Goal: Check status: Check status

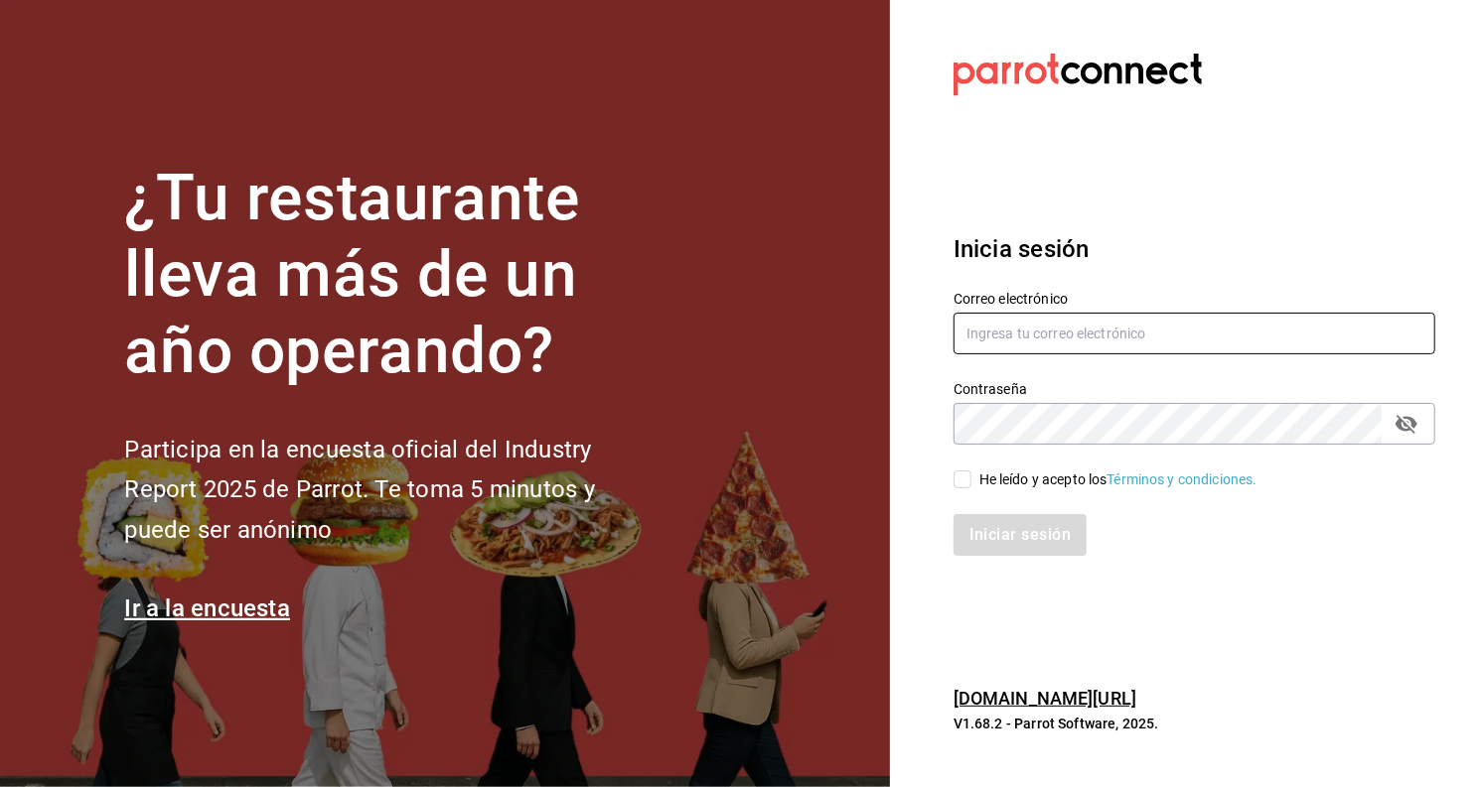
click at [1038, 345] on input "text" at bounding box center [1194, 334] width 482 height 42
type input "[EMAIL_ADDRESS][DOMAIN_NAME]"
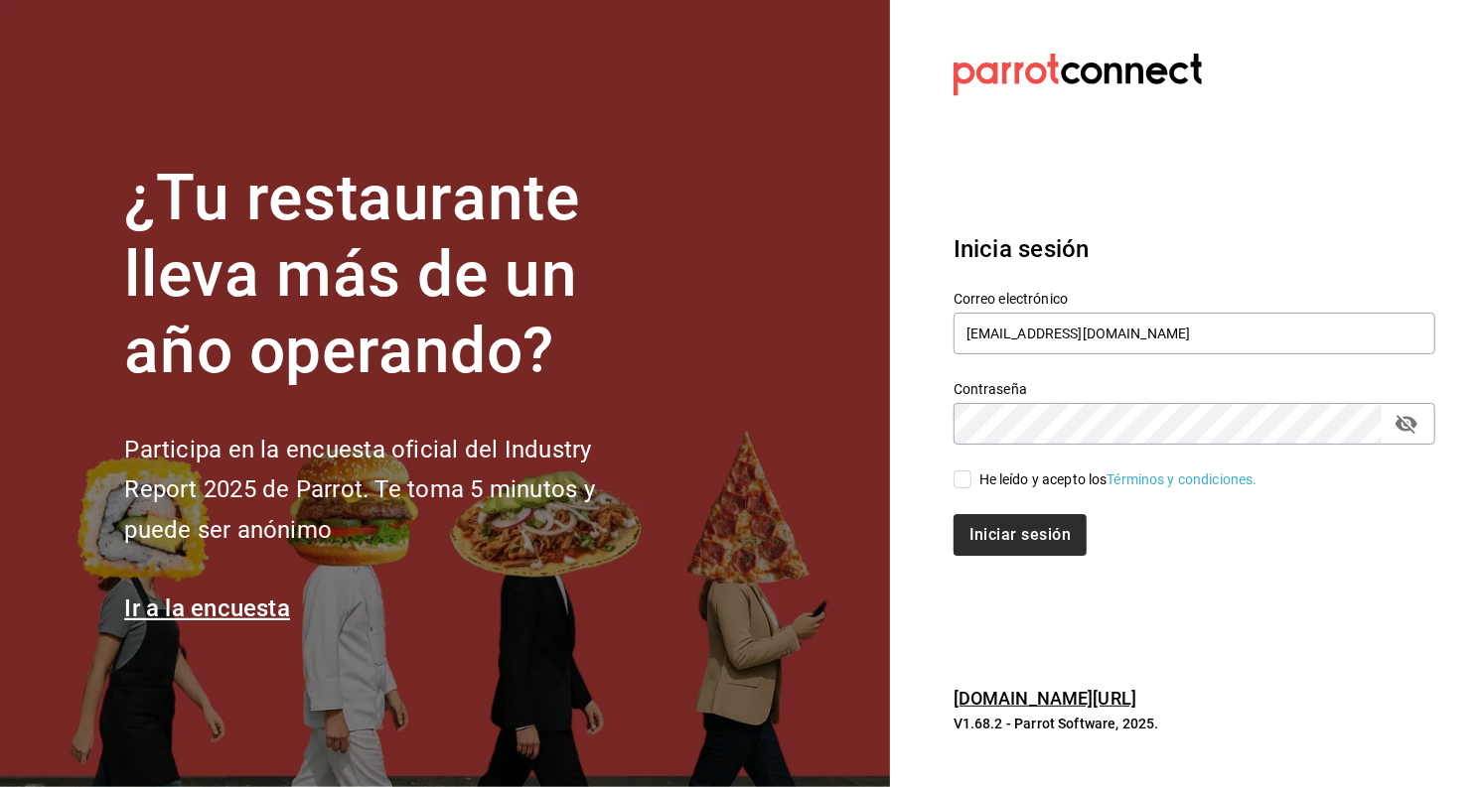
drag, startPoint x: 970, startPoint y: 474, endPoint x: 982, endPoint y: 513, distance: 41.5
click at [969, 476] on input "He leído y acepto los Términos y condiciones." at bounding box center [962, 480] width 18 height 18
checkbox input "true"
click at [995, 534] on button "Iniciar sesión" at bounding box center [1020, 535] width 135 height 42
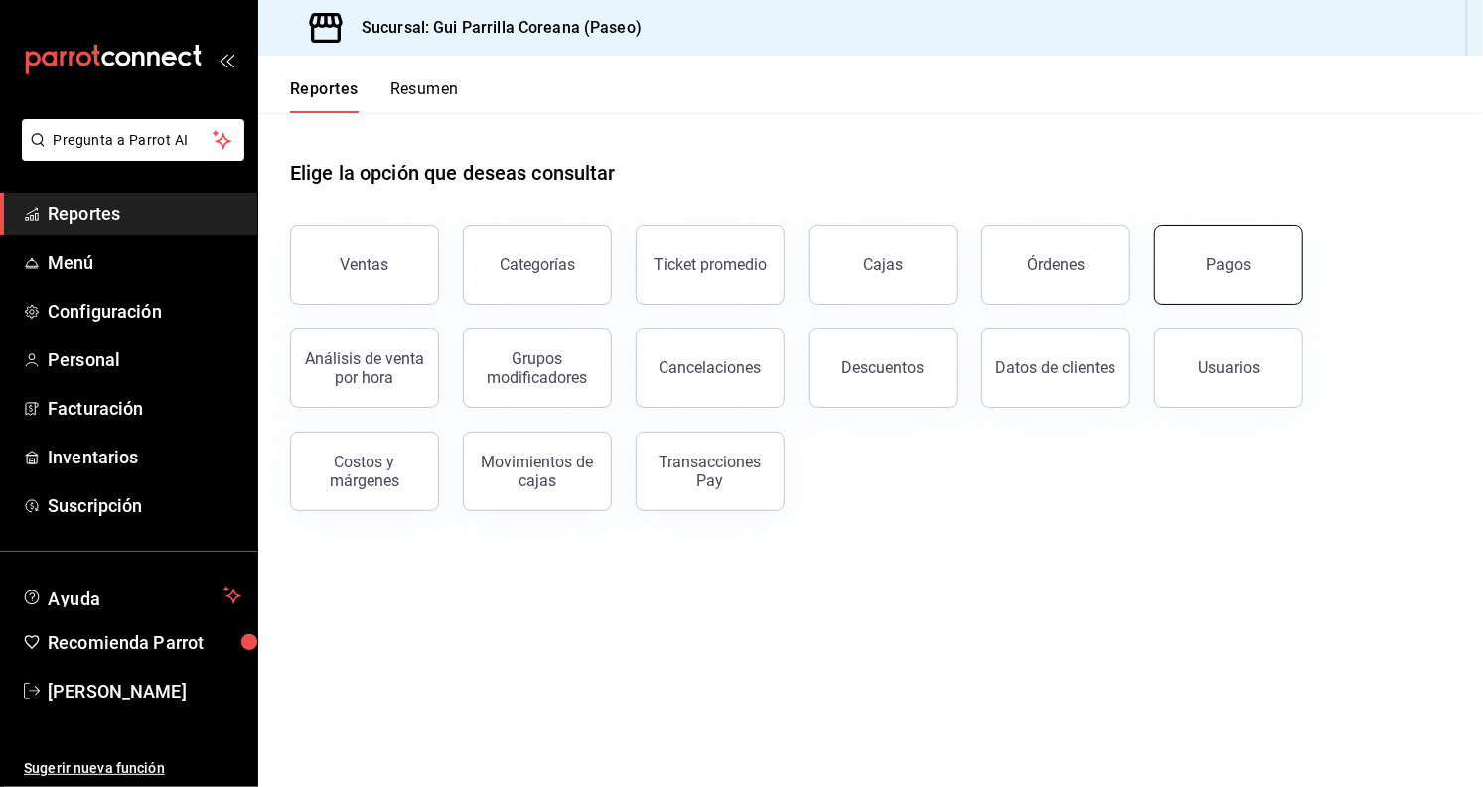
click at [1239, 286] on button "Pagos" at bounding box center [1228, 264] width 149 height 79
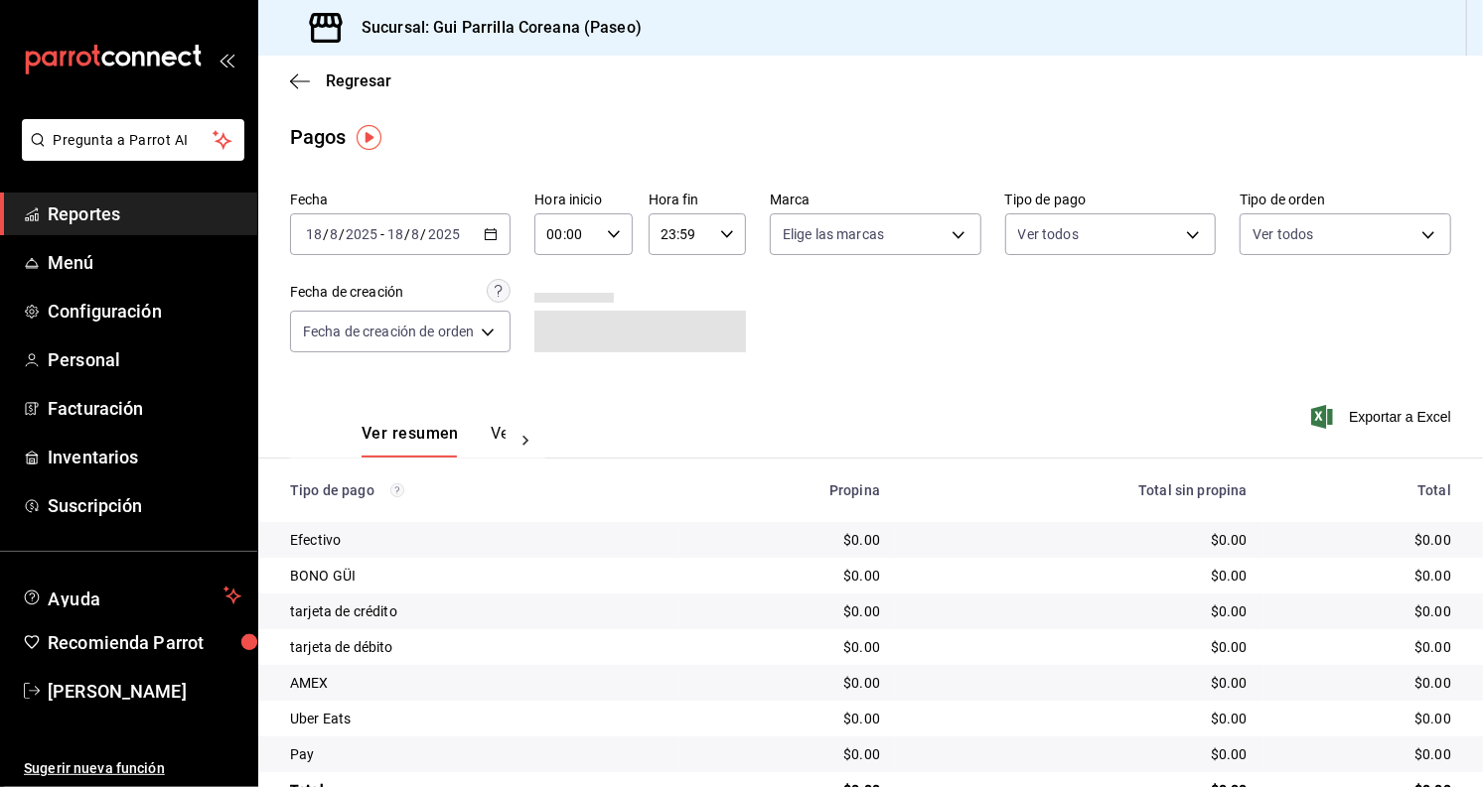
click at [488, 236] on icon "button" at bounding box center [491, 234] width 14 height 14
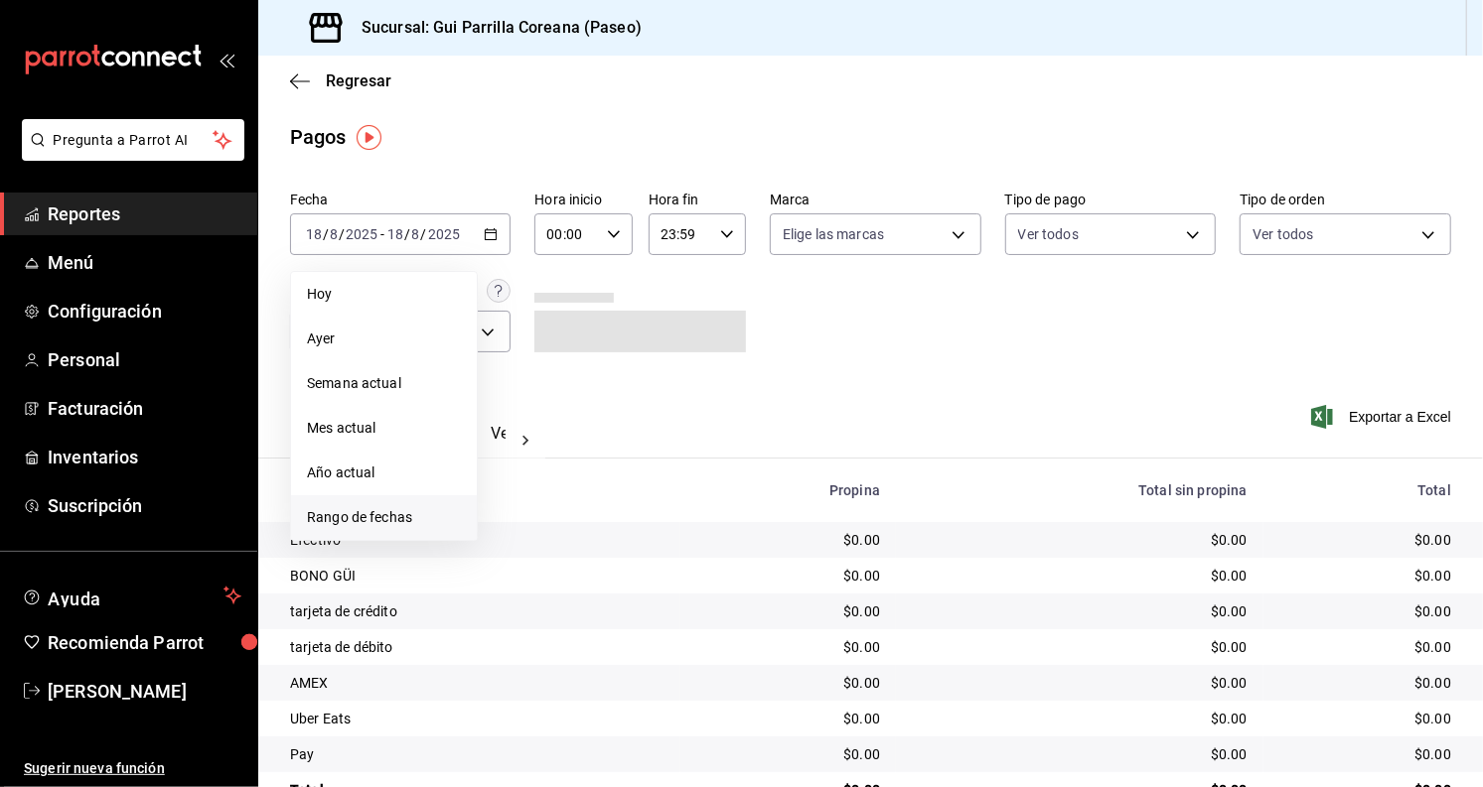
click at [401, 516] on span "Rango de fechas" at bounding box center [384, 517] width 154 height 21
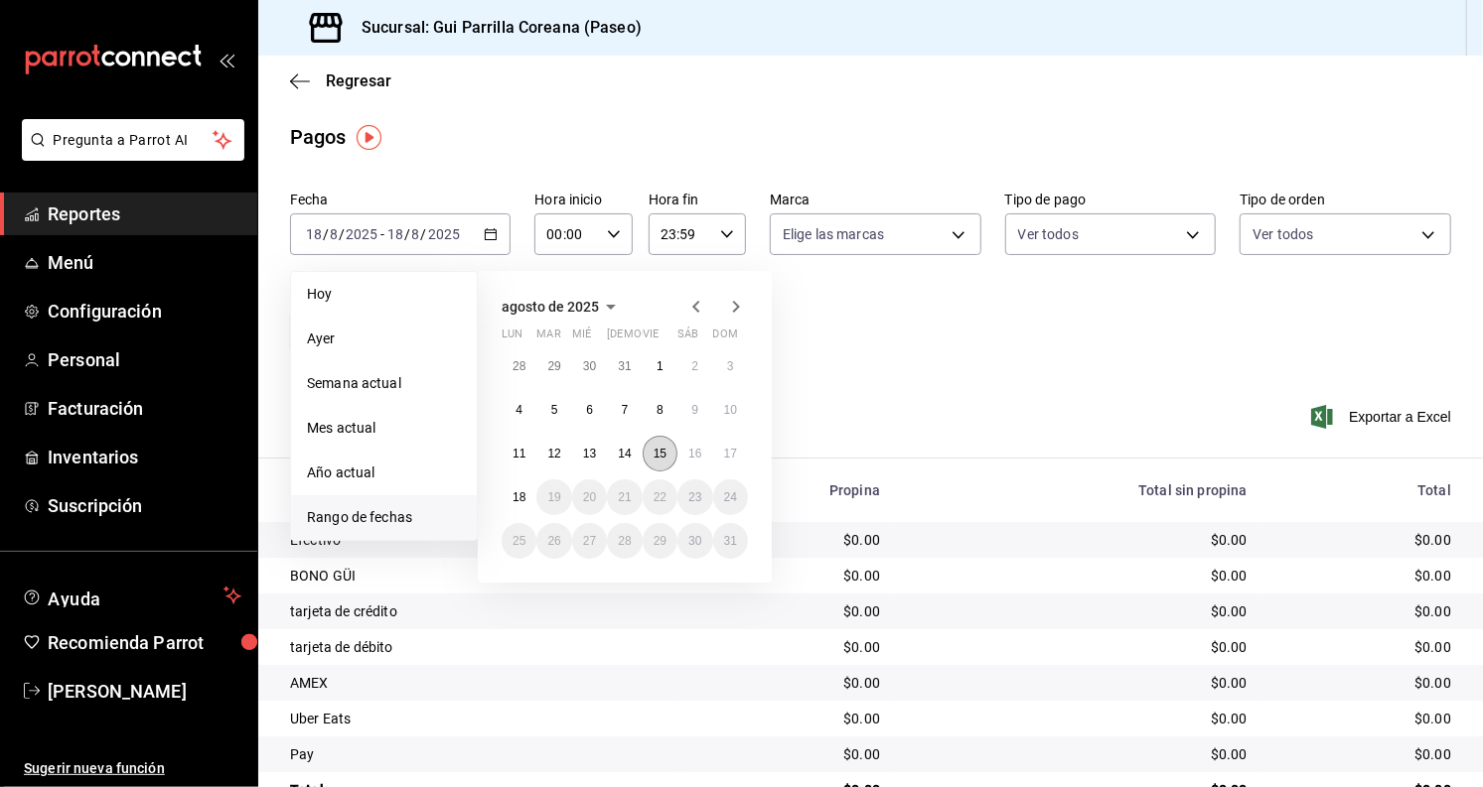
click at [659, 452] on abbr "15" at bounding box center [659, 454] width 13 height 14
click at [734, 461] on button "17" at bounding box center [730, 454] width 35 height 36
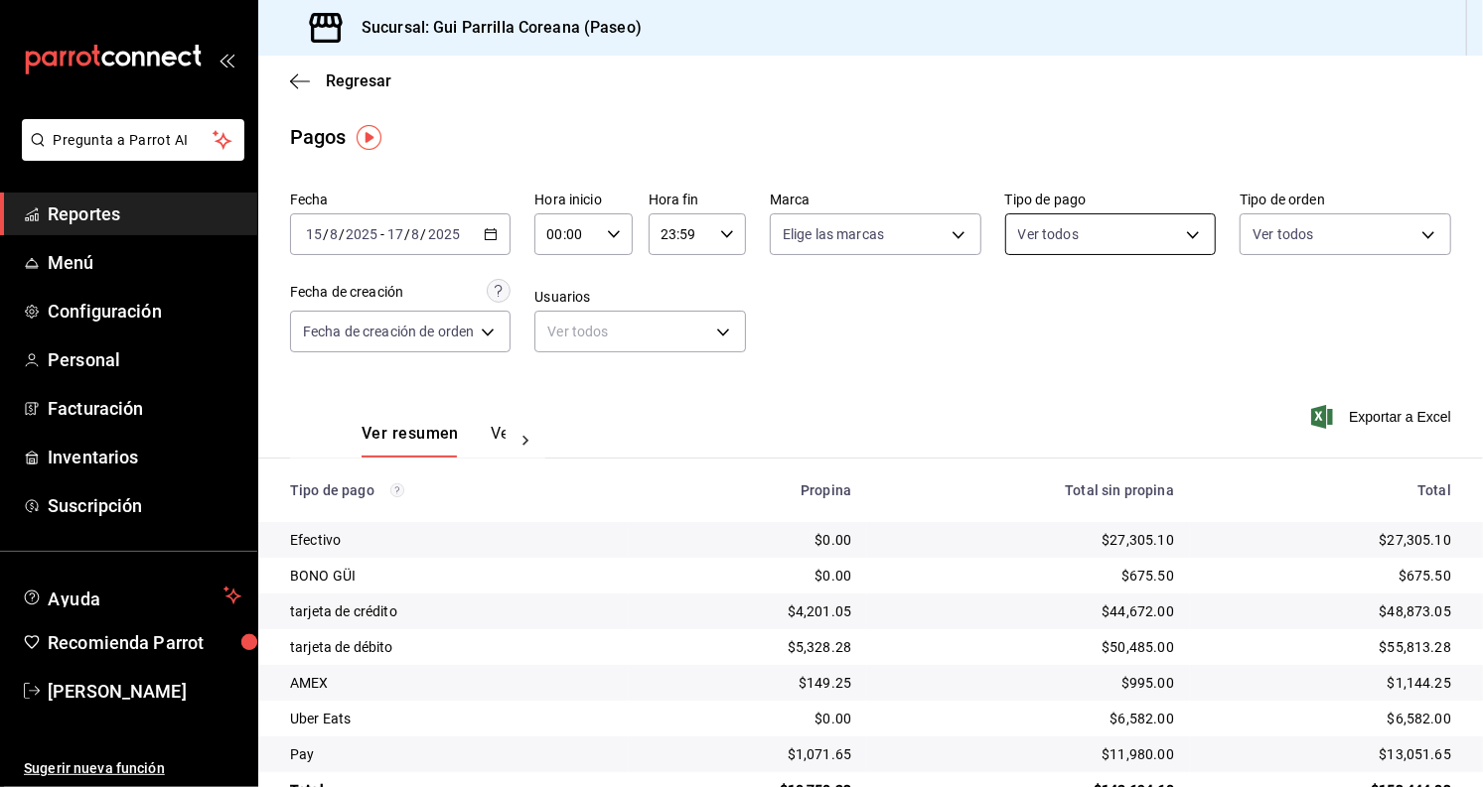
click at [1065, 239] on body "Pregunta a Parrot AI Reportes Menú Configuración Personal Facturación Inventari…" at bounding box center [741, 393] width 1483 height 787
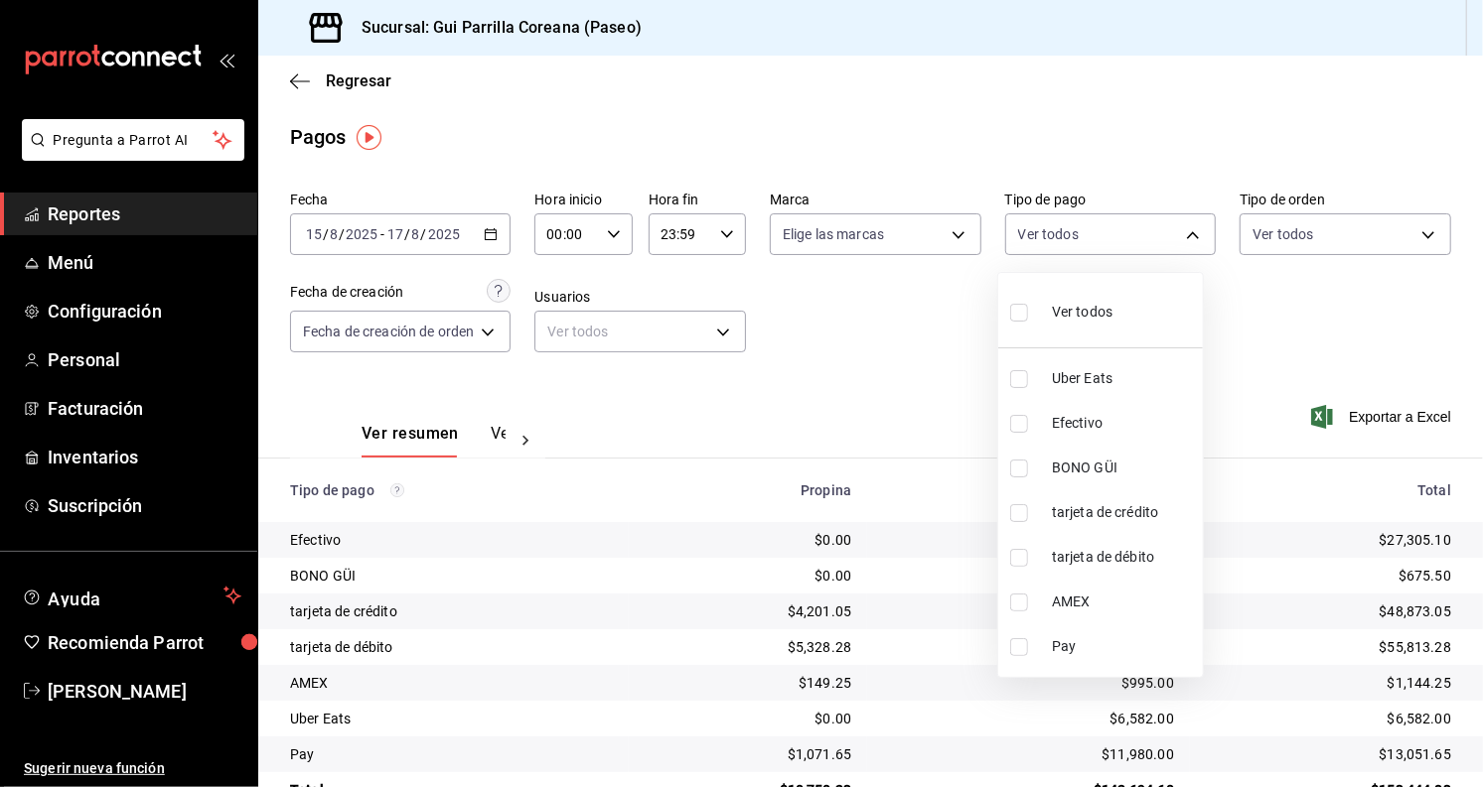
click at [1017, 507] on input "checkbox" at bounding box center [1019, 513] width 18 height 18
checkbox input "true"
type input "d4b81c32-b77b-4967-a00e-d0ccdb9889c7"
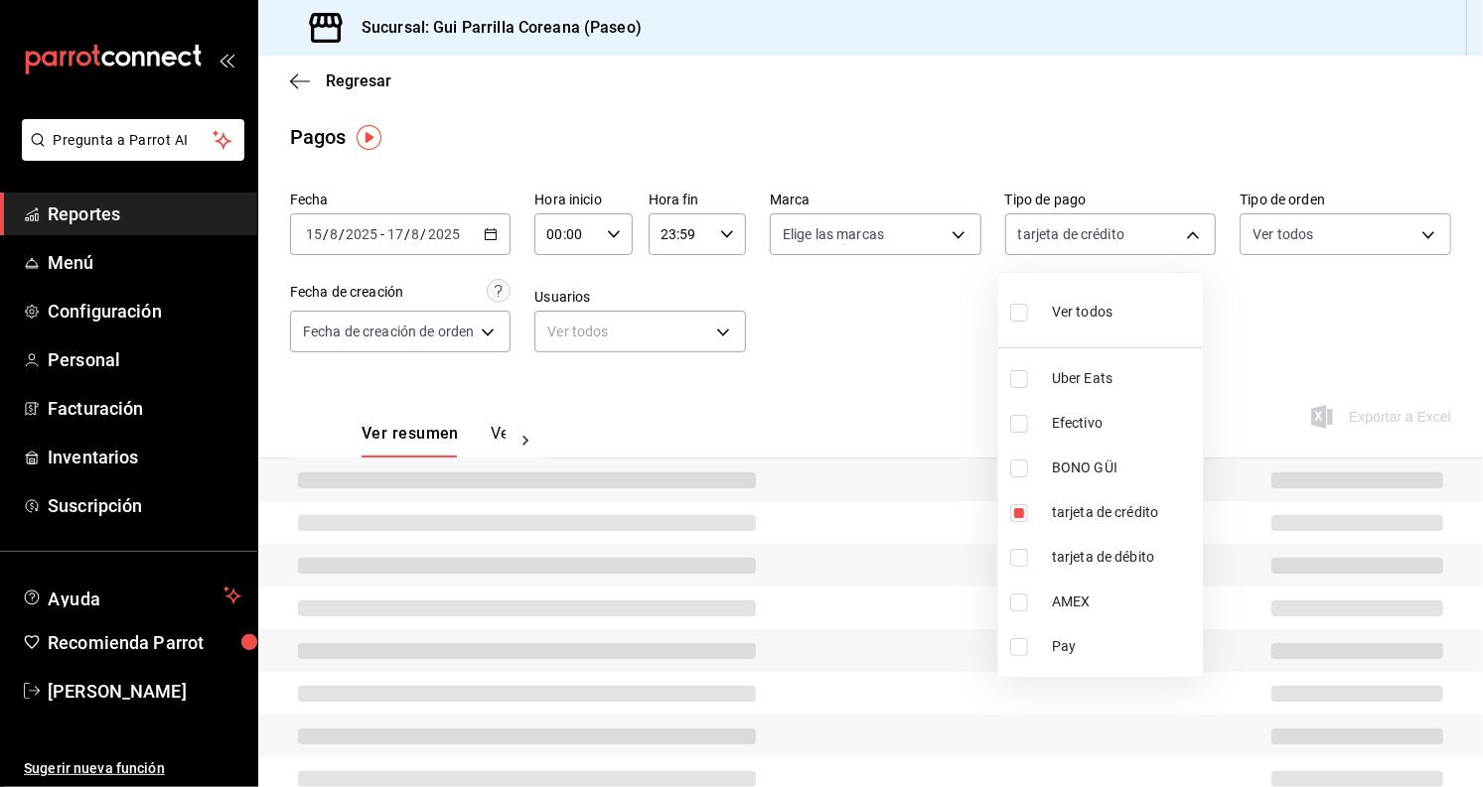
click at [1017, 558] on input "checkbox" at bounding box center [1019, 558] width 18 height 18
checkbox input "true"
type input "d4b81c32-b77b-4967-a00e-d0ccdb9889c7,cfa28e55-dc44-4345-aae7-98b47be50760"
click at [1019, 607] on input "checkbox" at bounding box center [1019, 603] width 18 height 18
checkbox input "true"
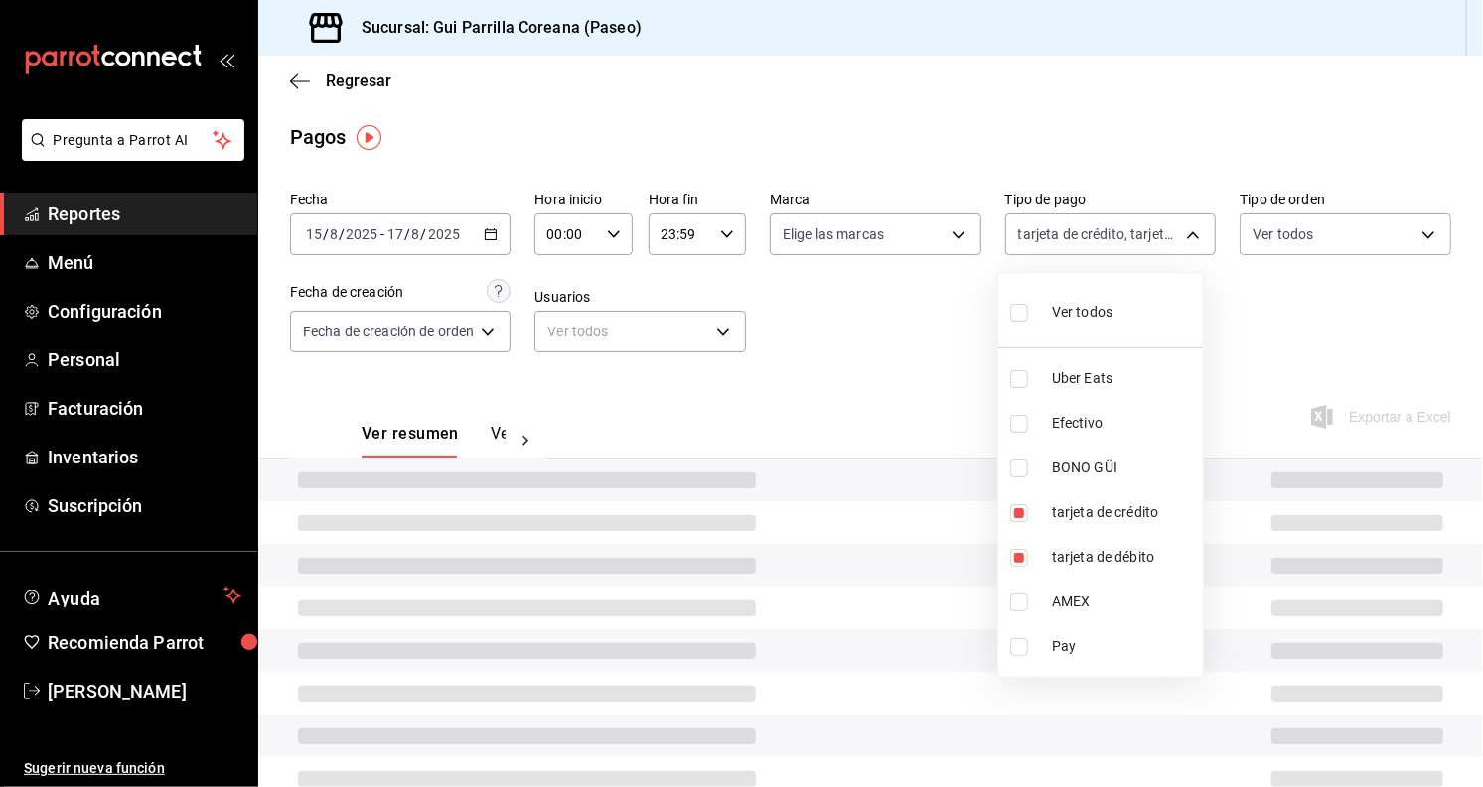
type input "d4b81c32-b77b-4967-a00e-d0ccdb9889c7,cfa28e55-dc44-4345-aae7-98b47be50760,28006…"
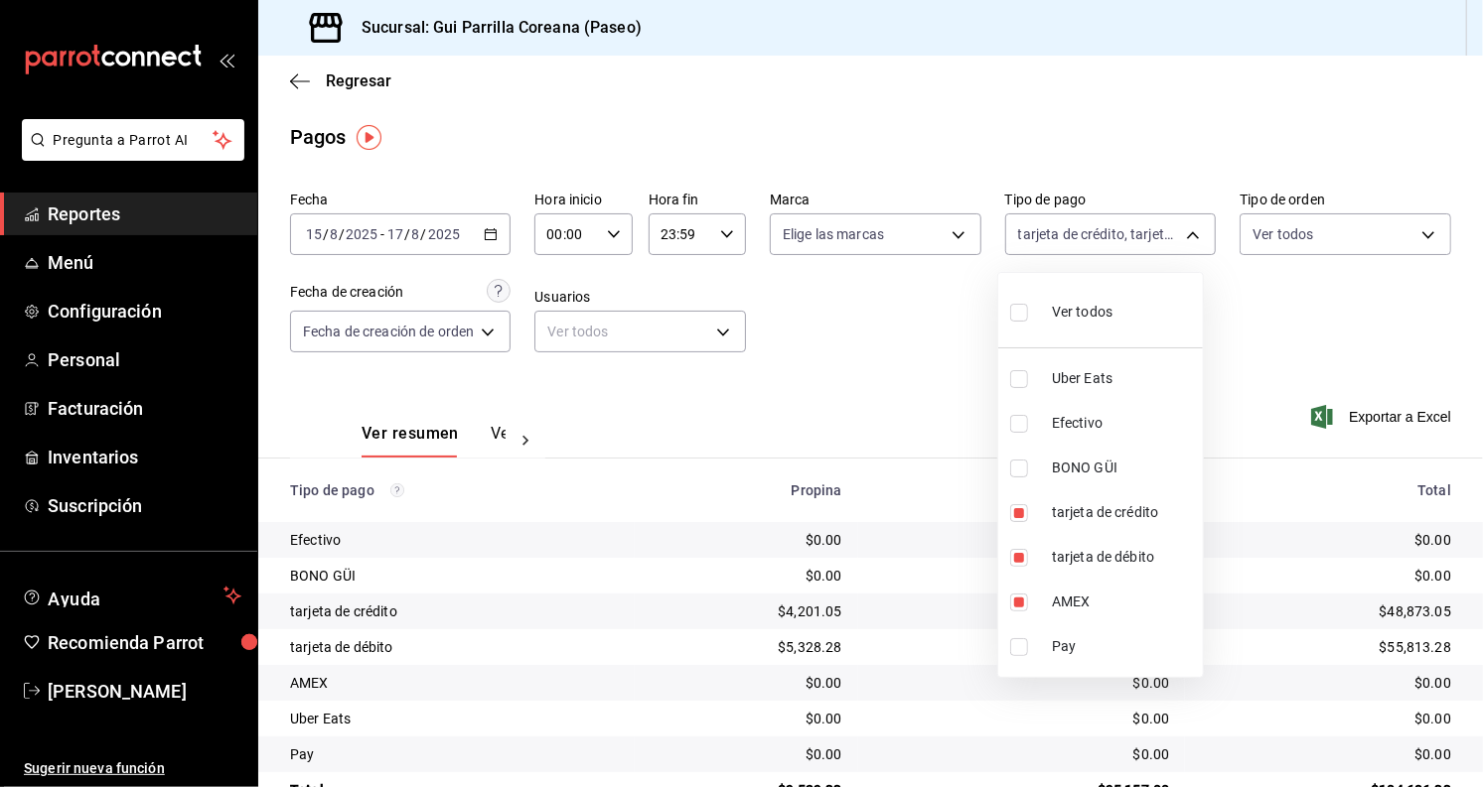
click at [1285, 339] on div at bounding box center [741, 393] width 1483 height 787
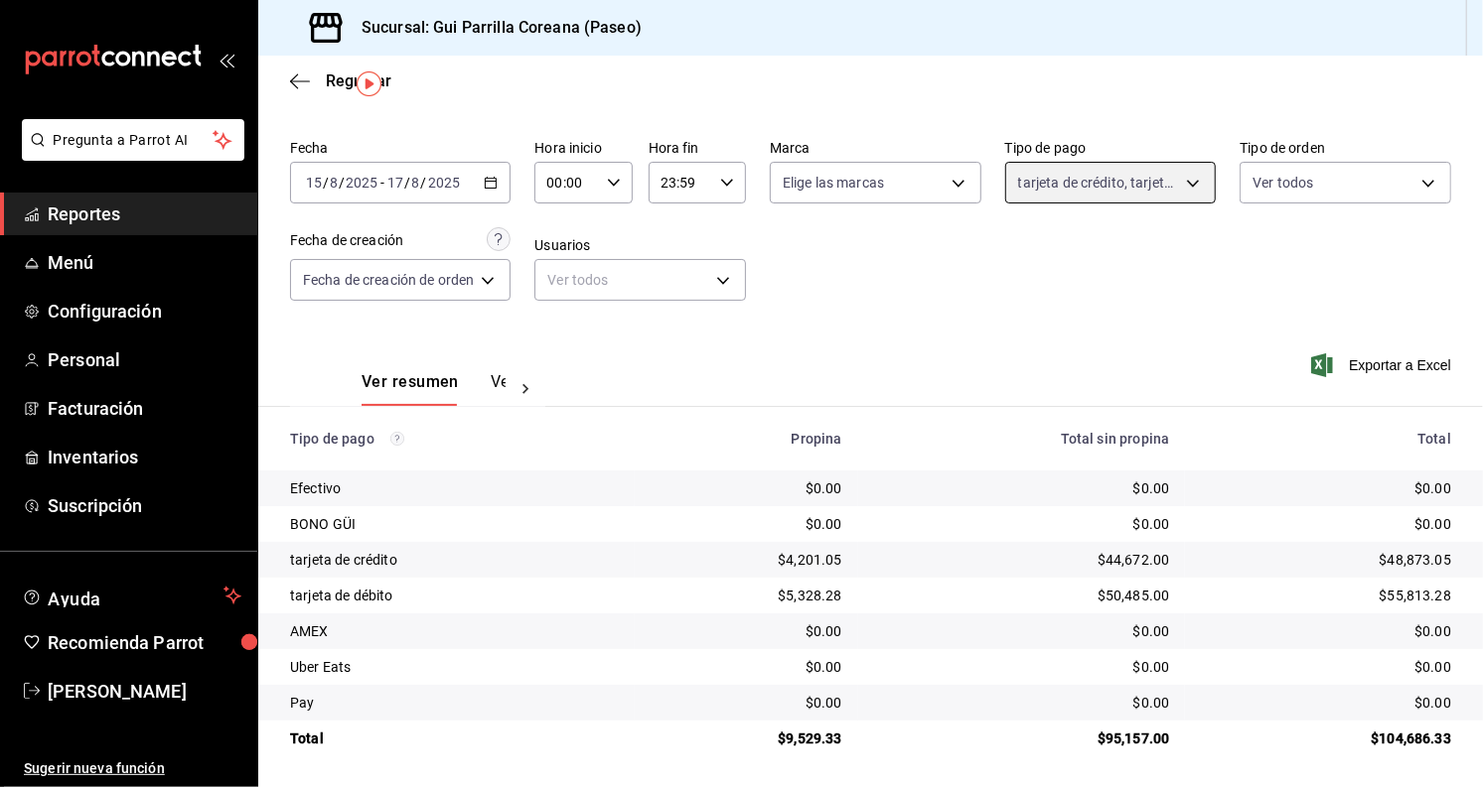
scroll to position [54, 0]
drag, startPoint x: 776, startPoint y: 735, endPoint x: 856, endPoint y: 732, distance: 80.5
click at [856, 732] on tr "Total $9,529.33 $95,157.00 $104,686.33" at bounding box center [870, 738] width 1224 height 36
click at [866, 749] on td "$95,157.00" at bounding box center [1022, 738] width 328 height 36
drag, startPoint x: 774, startPoint y: 736, endPoint x: 883, endPoint y: 729, distance: 109.5
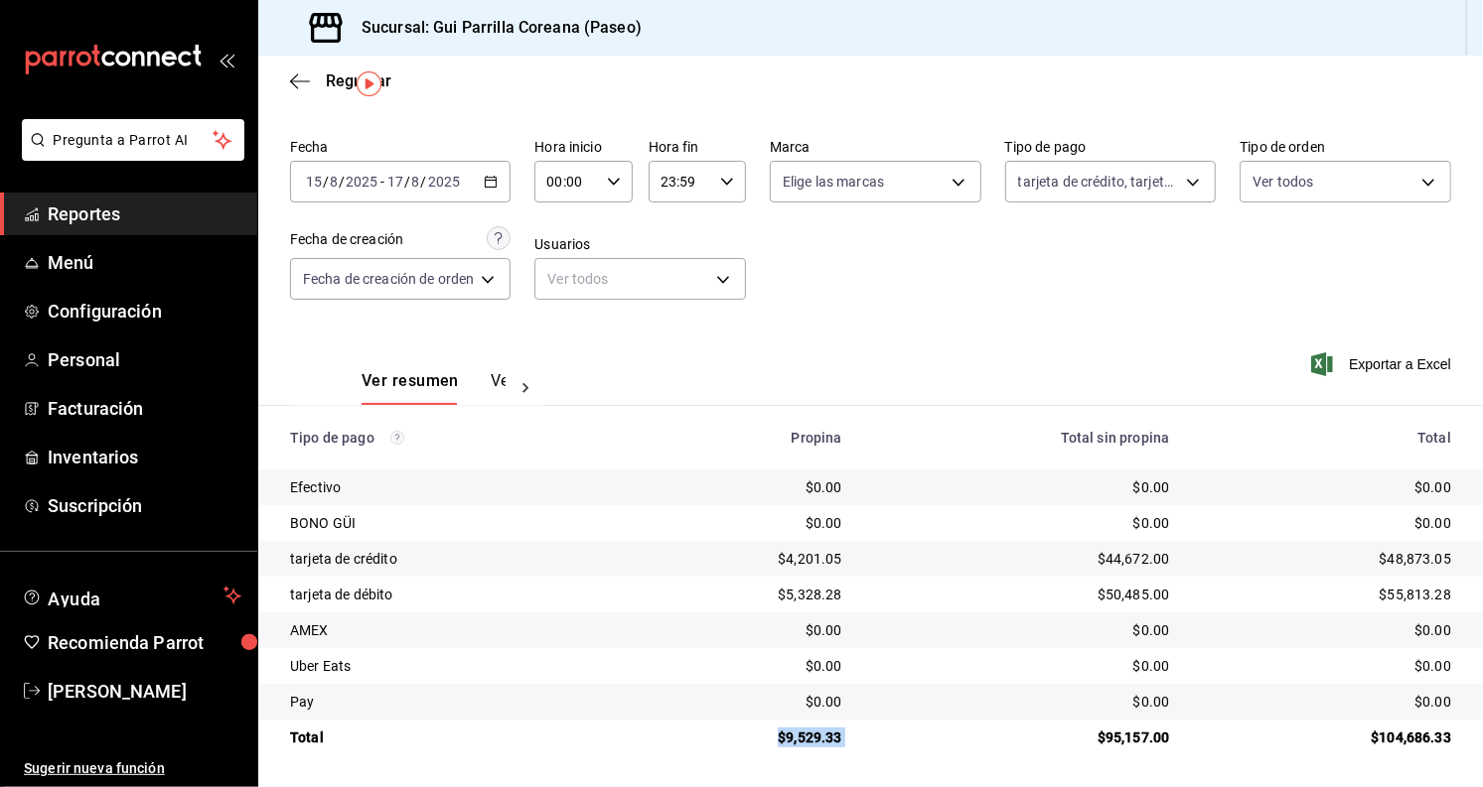
click at [883, 729] on tr "Total $9,529.33 $95,157.00 $104,686.33" at bounding box center [870, 738] width 1224 height 36
click at [891, 724] on td "$95,157.00" at bounding box center [1022, 738] width 328 height 36
click at [891, 287] on div "Fecha 2025-08-15 15 / 8 / 2025 - 2025-08-17 17 / 8 / 2025 Hora inicio 00:00 Hor…" at bounding box center [870, 227] width 1161 height 193
